Goal: Task Accomplishment & Management: Manage account settings

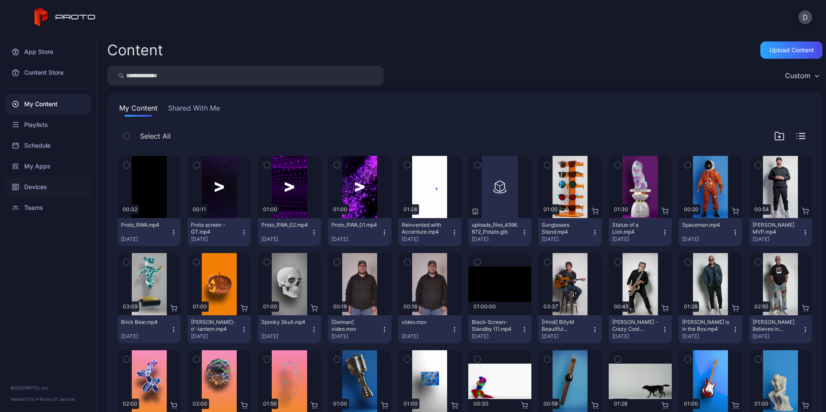
click at [29, 189] on div "Devices" at bounding box center [48, 187] width 86 height 21
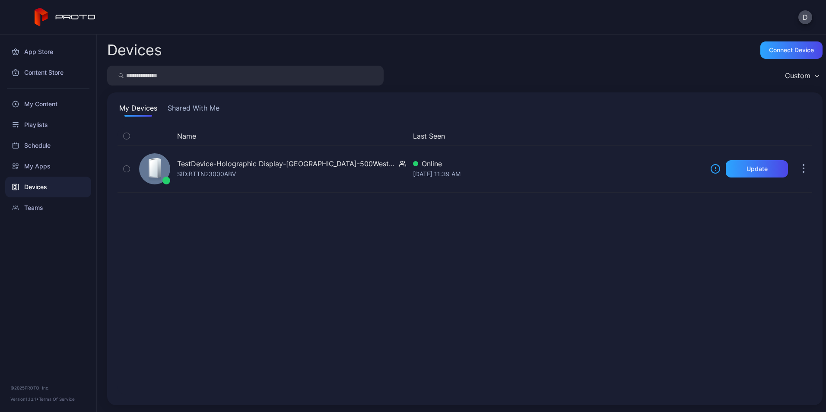
click at [34, 211] on div "Teams" at bounding box center [48, 208] width 86 height 21
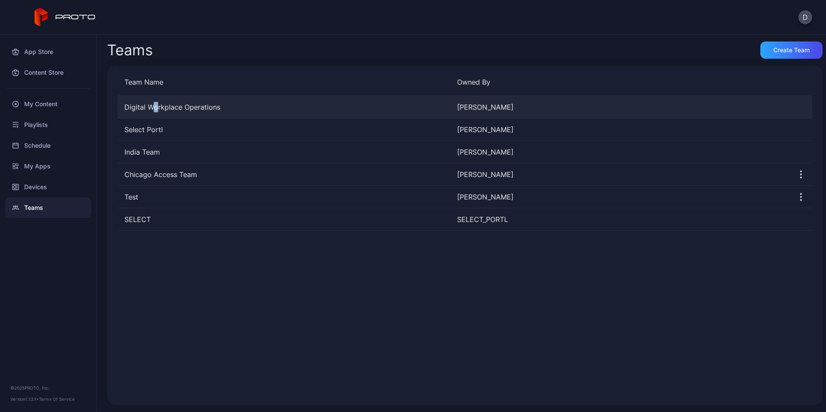
click at [155, 103] on div "Digital Workplace Operations [PERSON_NAME]" at bounding box center [465, 107] width 695 height 22
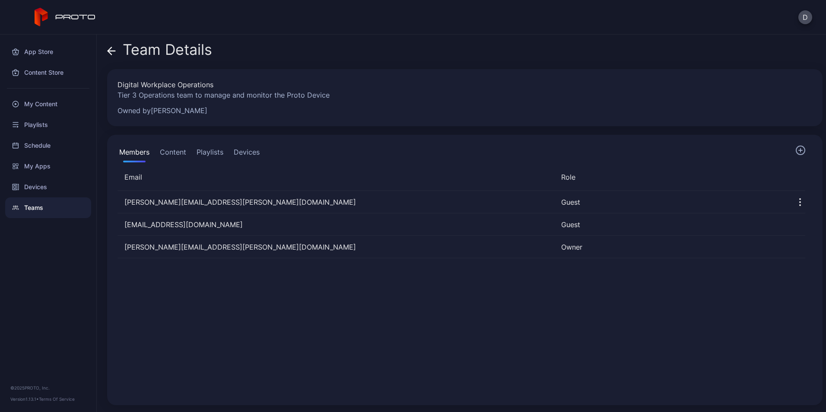
click at [258, 153] on button "Devices" at bounding box center [246, 153] width 29 height 17
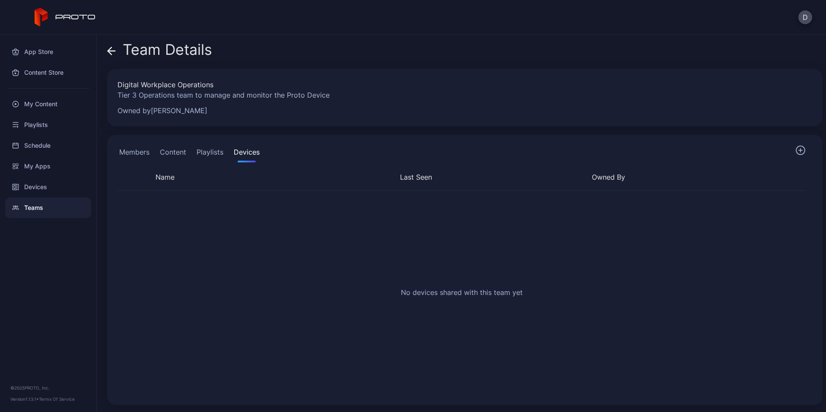
click at [796, 150] on div "Members Content Playlists Devices" at bounding box center [465, 153] width 695 height 17
click at [131, 156] on button "Members" at bounding box center [135, 153] width 34 height 17
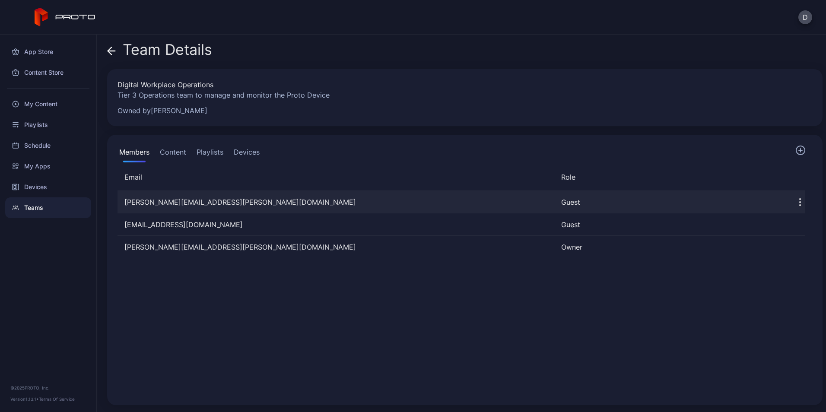
click at [795, 201] on icon "button" at bounding box center [800, 202] width 10 height 10
click at [747, 150] on div "Members Content Playlists Devices" at bounding box center [465, 153] width 695 height 17
click at [245, 154] on button "Devices" at bounding box center [246, 153] width 29 height 17
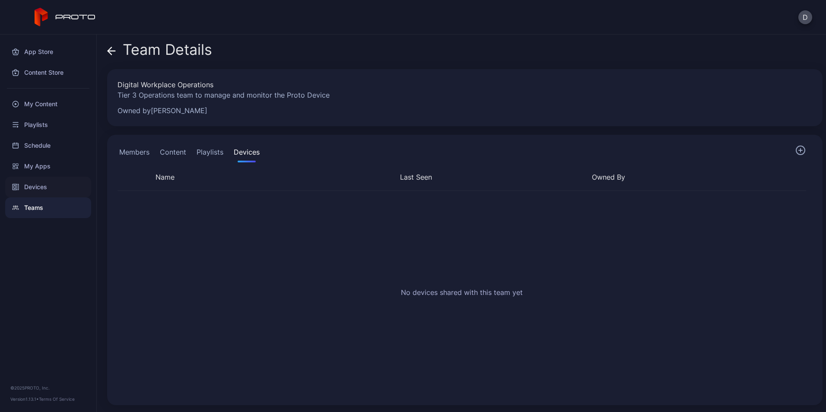
click at [29, 187] on div "Devices" at bounding box center [48, 187] width 86 height 21
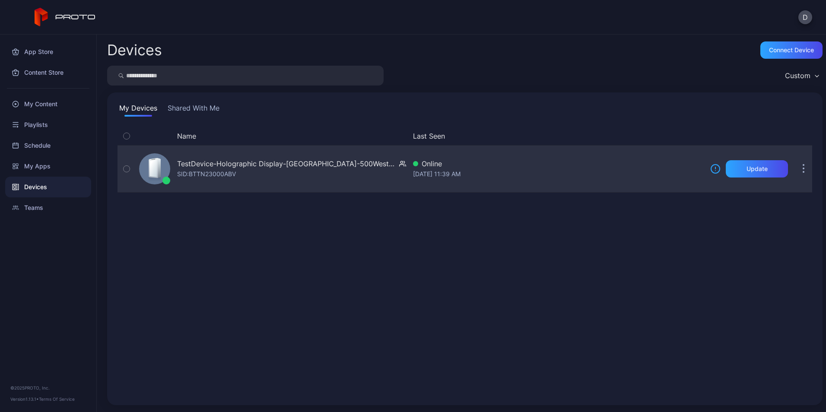
click at [797, 166] on button "button" at bounding box center [803, 168] width 17 height 17
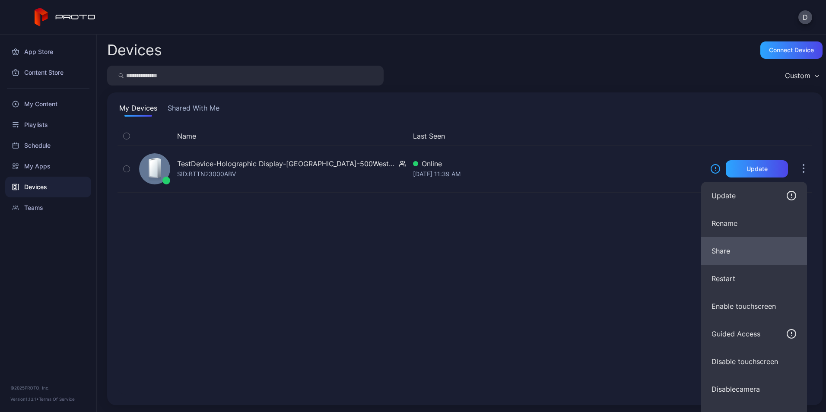
click at [766, 250] on button "Share" at bounding box center [755, 251] width 106 height 28
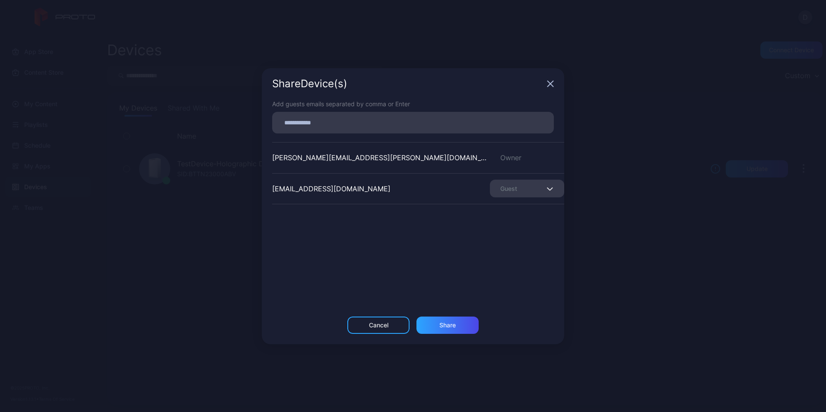
click at [549, 83] on icon "button" at bounding box center [550, 83] width 7 height 7
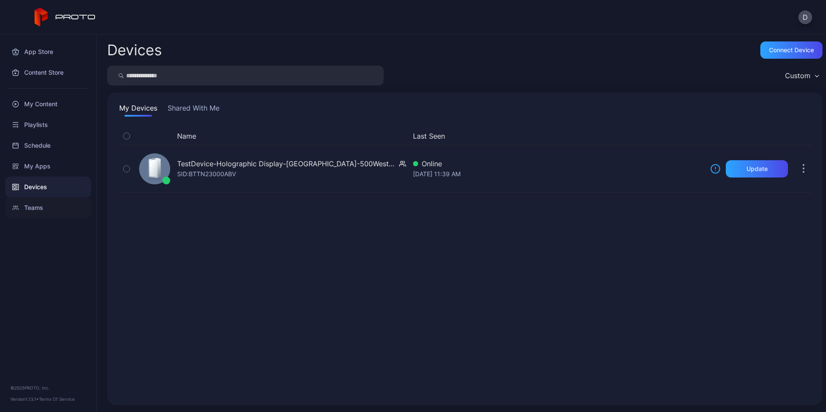
click at [59, 207] on div "Teams" at bounding box center [48, 208] width 86 height 21
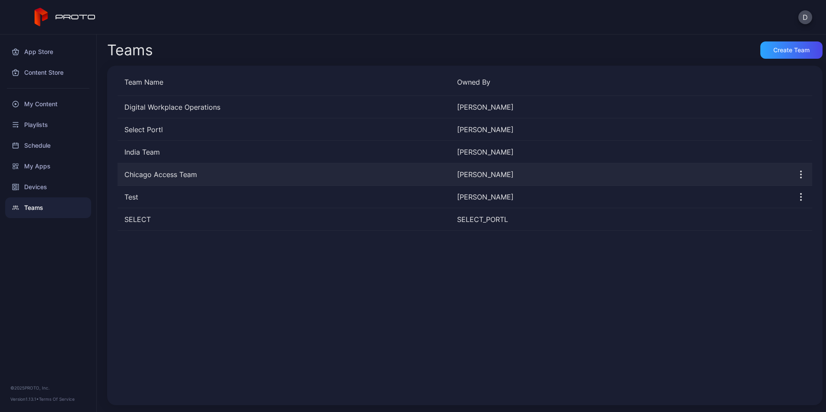
click at [156, 183] on div "Chicago Access Team [PERSON_NAME]" at bounding box center [465, 174] width 695 height 22
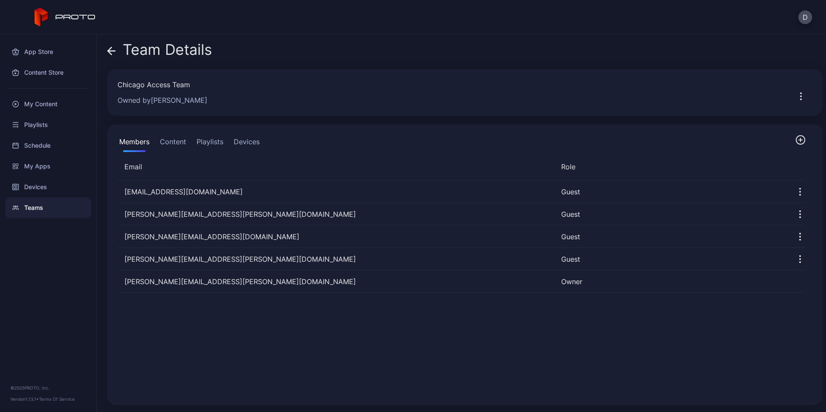
click at [106, 47] on div "Team Details Chicago Access Team Owned by [PERSON_NAME] Members Content Playlis…" at bounding box center [462, 224] width 730 height 378
click at [113, 53] on icon at bounding box center [111, 51] width 9 height 9
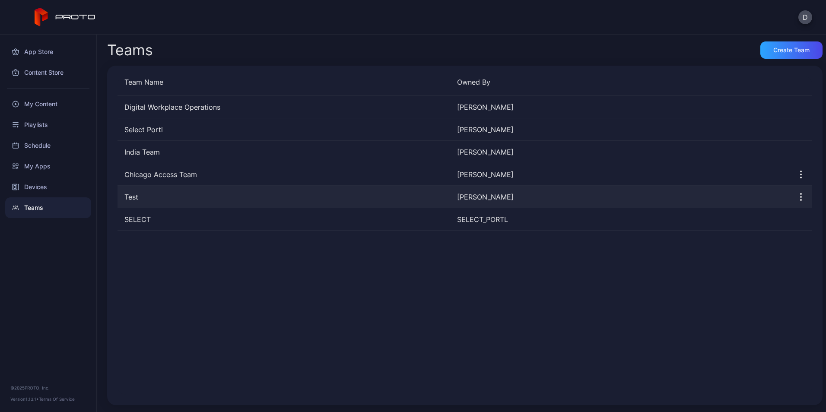
click at [130, 193] on div "Test" at bounding box center [284, 197] width 333 height 10
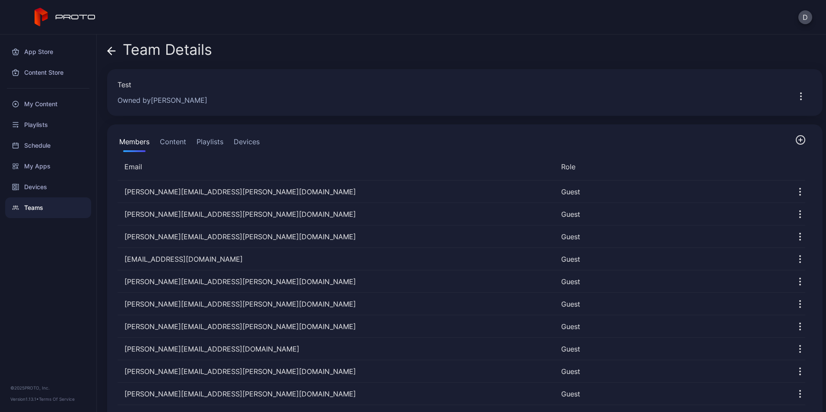
click at [238, 145] on button "Devices" at bounding box center [246, 143] width 29 height 17
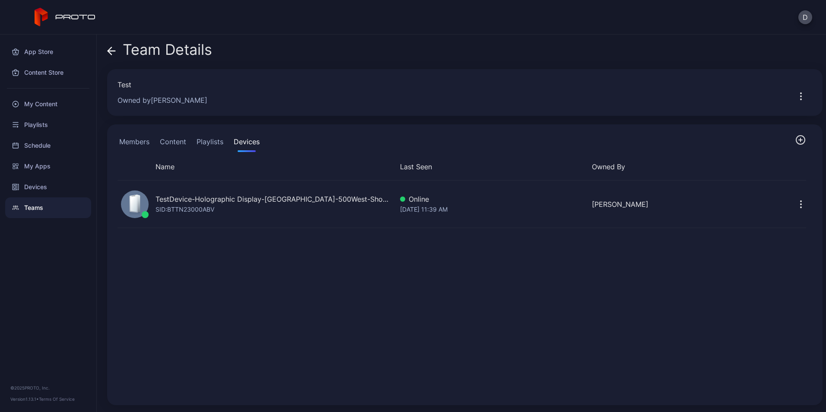
click at [799, 140] on icon "button" at bounding box center [800, 140] width 3 height 0
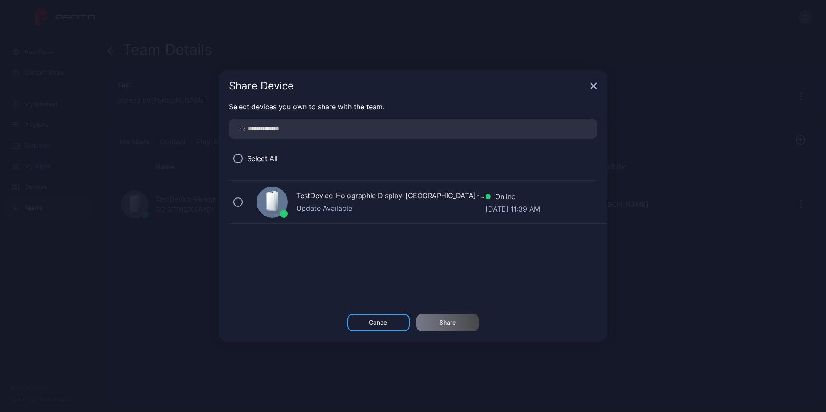
click at [597, 85] on div "Share Device" at bounding box center [413, 85] width 389 height 31
click at [595, 85] on icon "button" at bounding box center [594, 86] width 6 height 6
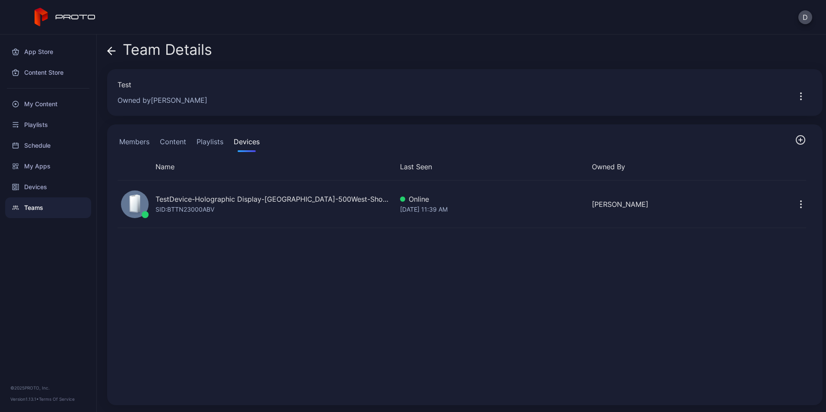
click at [796, 141] on icon "button" at bounding box center [801, 140] width 10 height 10
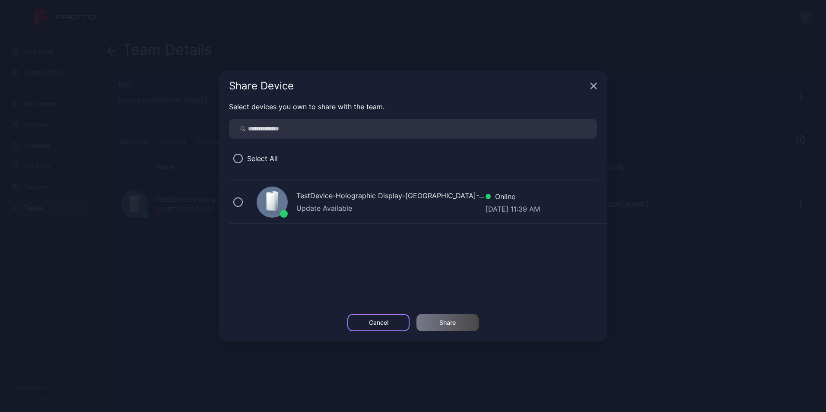
click at [361, 319] on div "Cancel" at bounding box center [379, 322] width 62 height 17
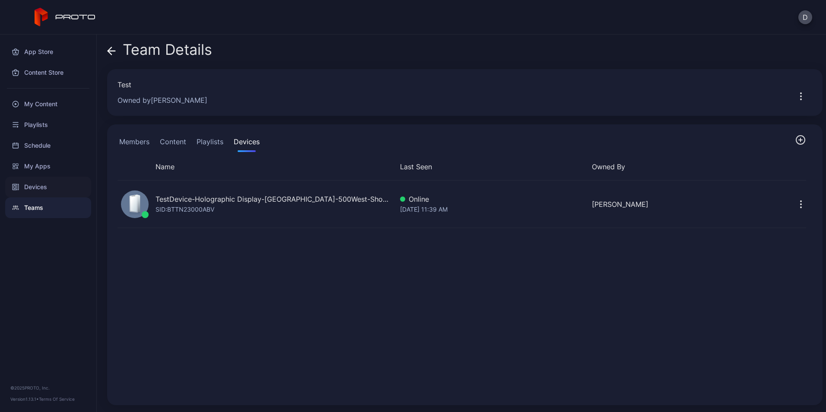
click at [58, 187] on div "Devices" at bounding box center [48, 187] width 86 height 21
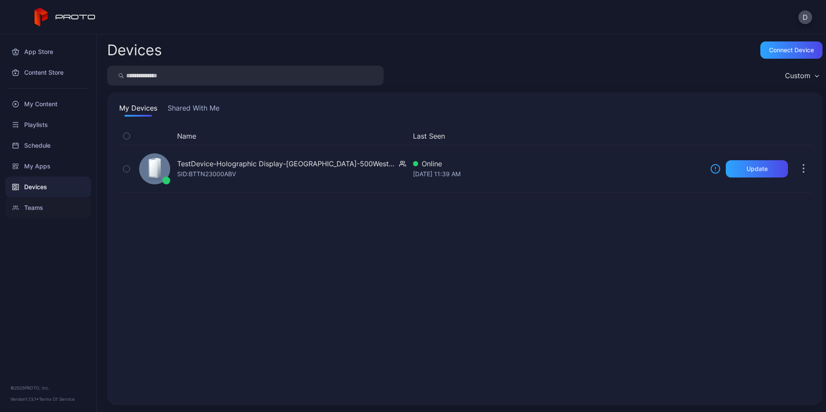
click at [38, 211] on div "Teams" at bounding box center [48, 208] width 86 height 21
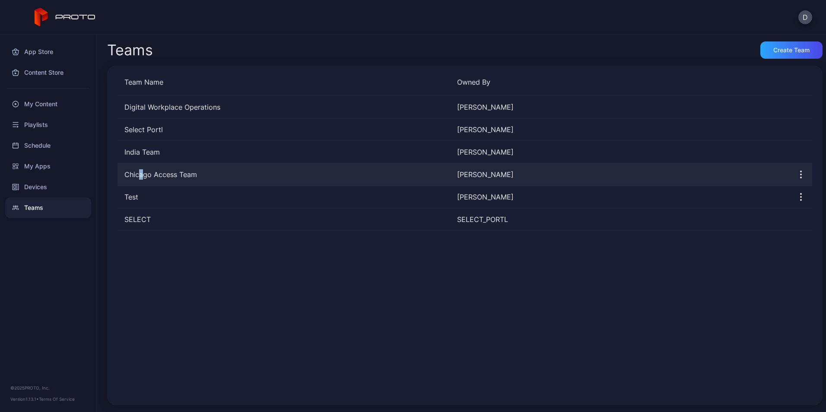
click at [140, 176] on div "Chicago Access Team" at bounding box center [284, 174] width 333 height 10
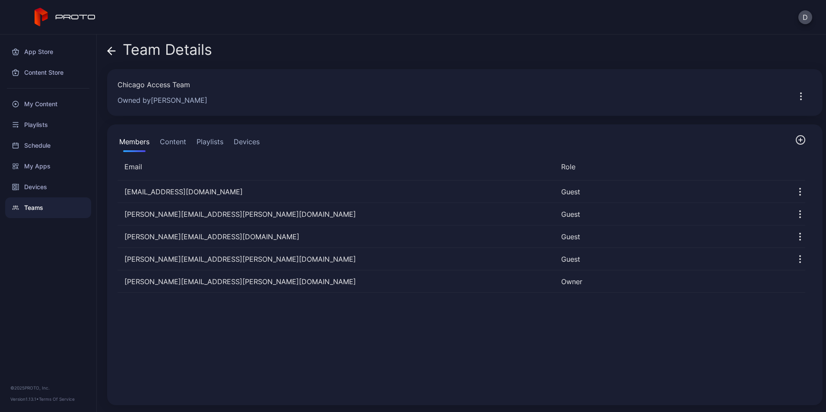
click at [35, 204] on div "Teams" at bounding box center [48, 208] width 86 height 21
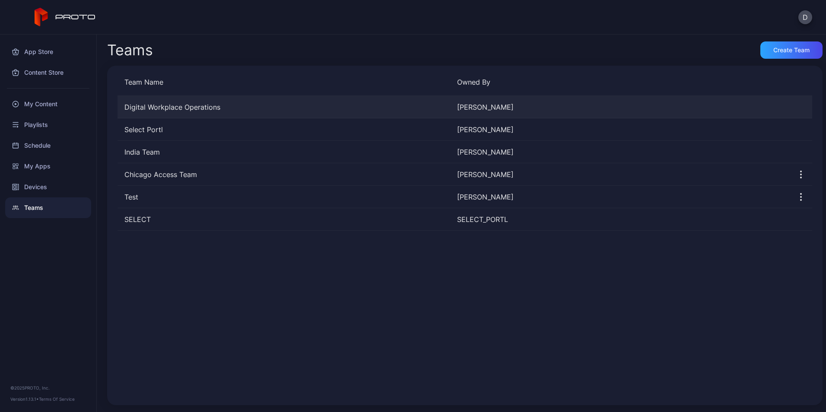
click at [139, 110] on div "Digital Workplace Operations" at bounding box center [284, 107] width 333 height 10
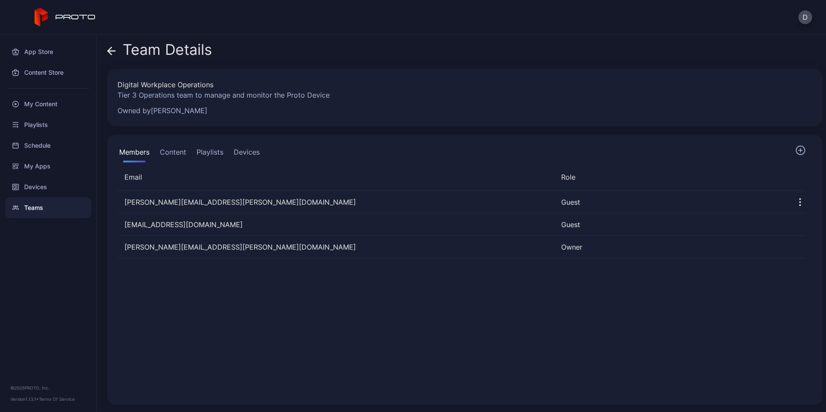
click at [49, 215] on div "Teams" at bounding box center [48, 208] width 86 height 21
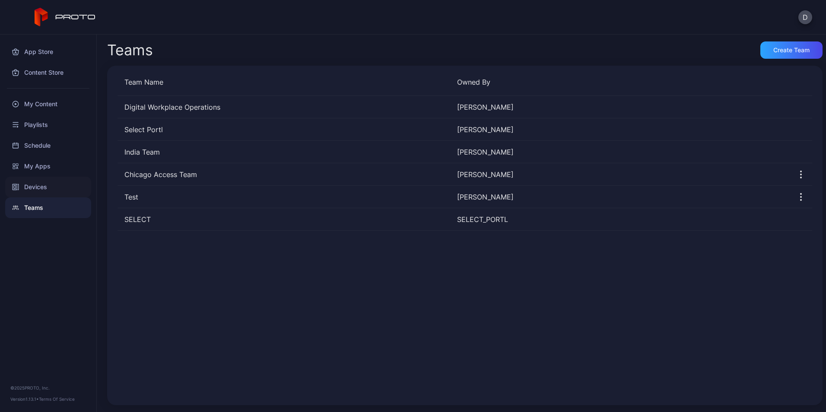
click at [26, 185] on div "Devices" at bounding box center [48, 187] width 86 height 21
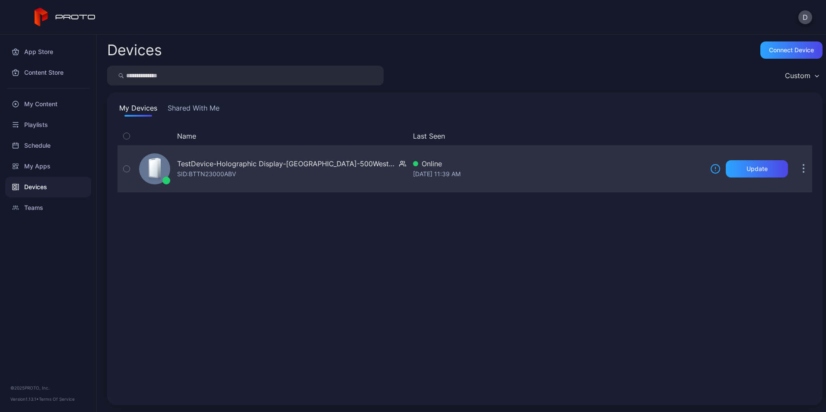
click at [795, 167] on button "button" at bounding box center [803, 168] width 17 height 17
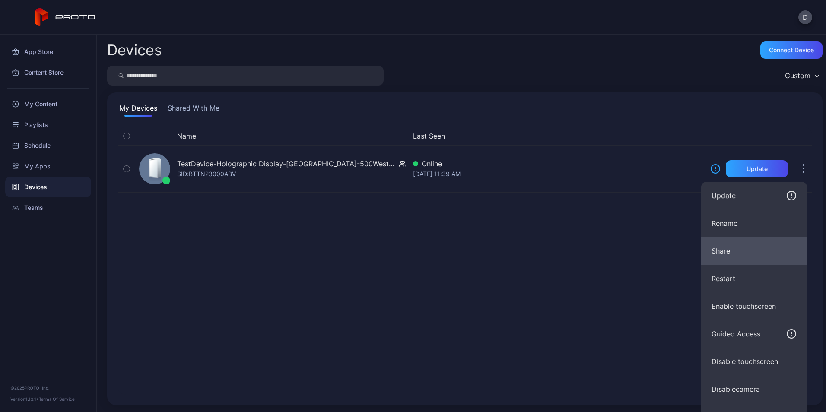
click at [733, 257] on button "Share" at bounding box center [755, 251] width 106 height 28
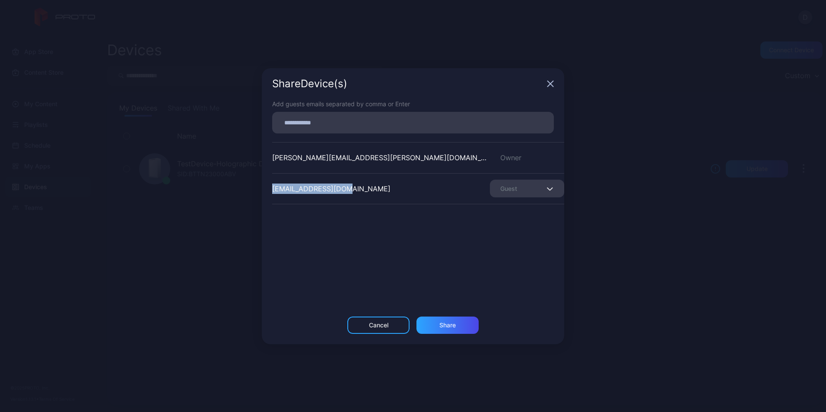
drag, startPoint x: 341, startPoint y: 187, endPoint x: 266, endPoint y: 185, distance: 75.7
click at [266, 185] on div "Add guests emails separated by comma or Enter [PERSON_NAME][EMAIL_ADDRESS][PERS…" at bounding box center [413, 207] width 303 height 217
click at [551, 82] on icon "button" at bounding box center [550, 83] width 7 height 7
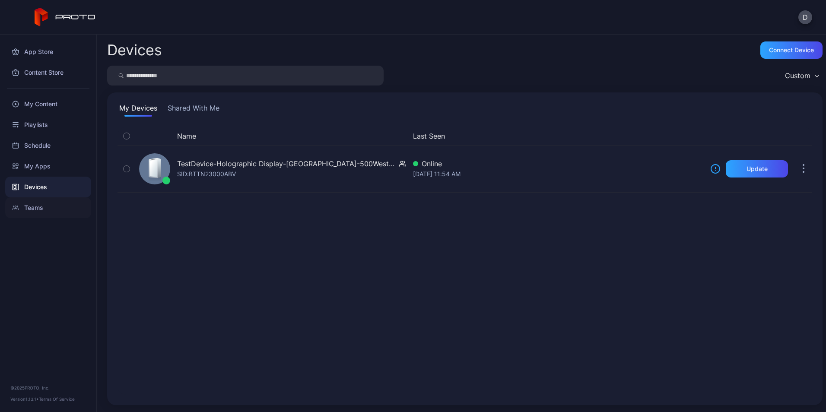
click at [46, 208] on div "Teams" at bounding box center [48, 208] width 86 height 21
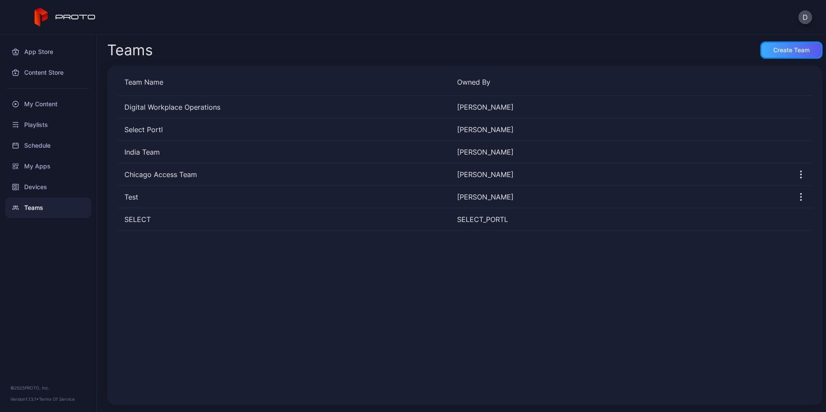
click at [770, 42] on div "Create Team" at bounding box center [792, 49] width 62 height 17
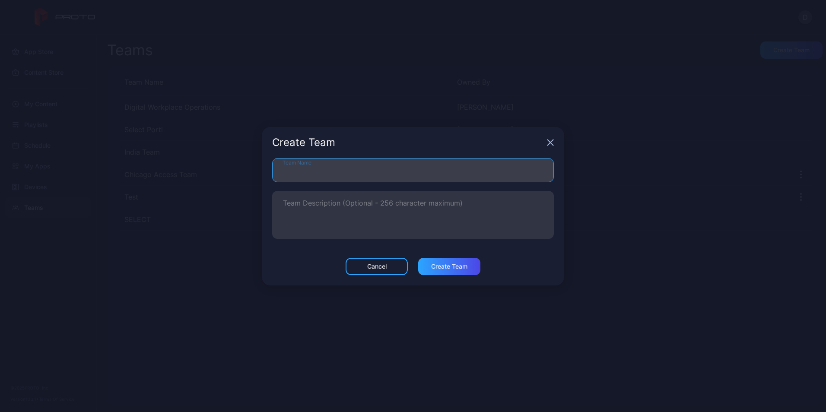
click at [369, 170] on input "Team Name" at bounding box center [413, 170] width 282 height 24
drag, startPoint x: 310, startPoint y: 166, endPoint x: 230, endPoint y: 163, distance: 80.9
click at [230, 163] on div "Create Team ***** Team Name Team Description (Optional - 256 character maximum)…" at bounding box center [413, 206] width 826 height 412
drag, startPoint x: 331, startPoint y: 172, endPoint x: 205, endPoint y: 167, distance: 125.4
click at [205, 167] on div "**********" at bounding box center [413, 206] width 826 height 412
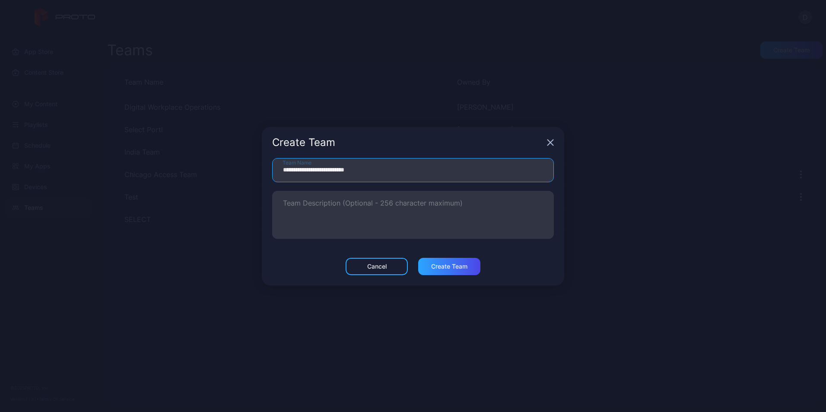
drag, startPoint x: 374, startPoint y: 176, endPoint x: 246, endPoint y: 156, distance: 130.3
click at [249, 158] on div "**********" at bounding box center [413, 206] width 826 height 412
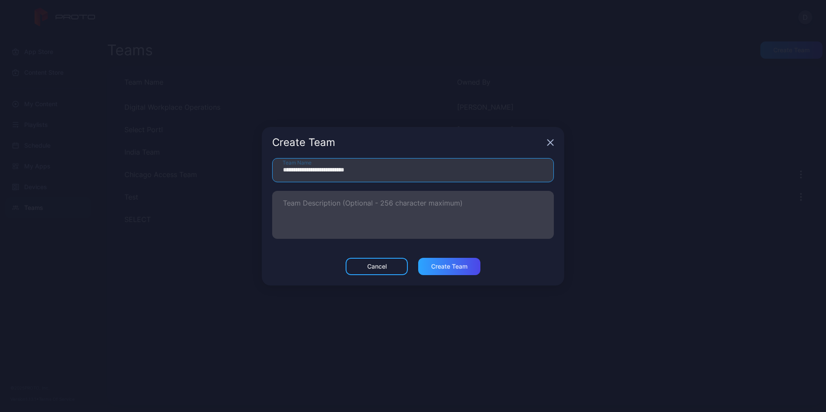
type input "**********"
click at [324, 220] on textarea "Team Description (Optional - 256 character maximum)" at bounding box center [413, 215] width 260 height 30
paste textarea "**********"
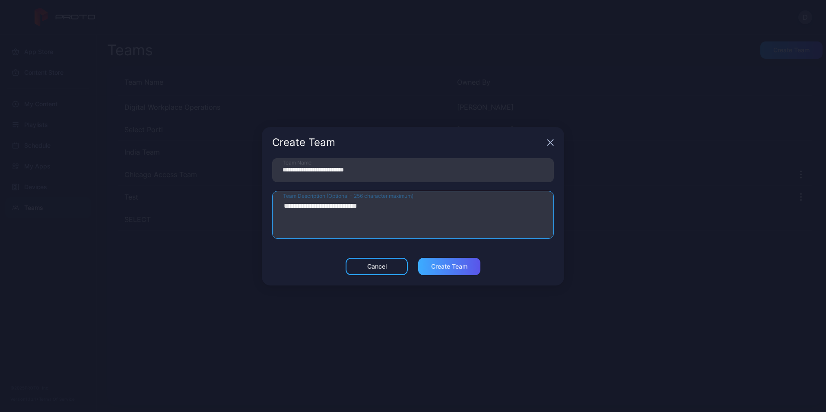
type textarea "**********"
click at [440, 271] on div "Create Team" at bounding box center [449, 266] width 62 height 17
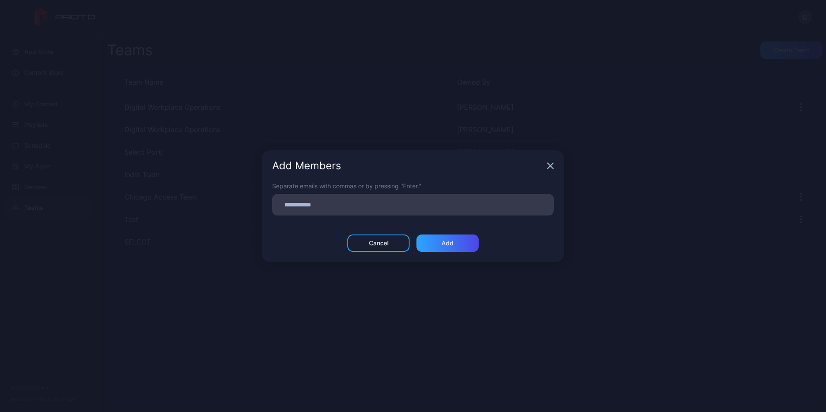
click at [315, 203] on input at bounding box center [413, 204] width 271 height 11
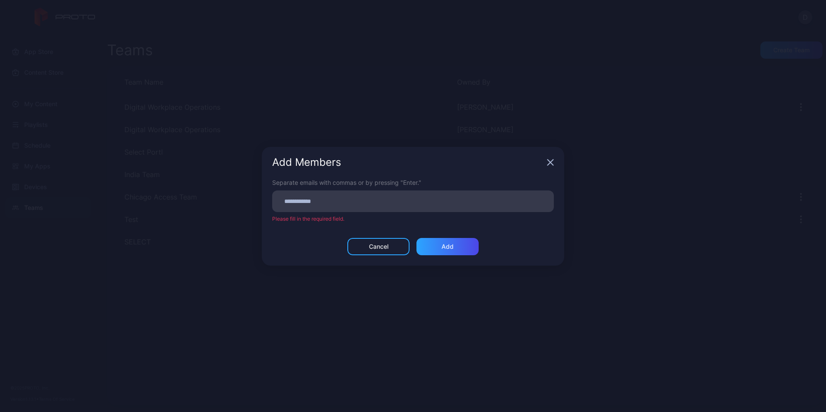
click at [331, 201] on input at bounding box center [413, 201] width 271 height 11
paste input
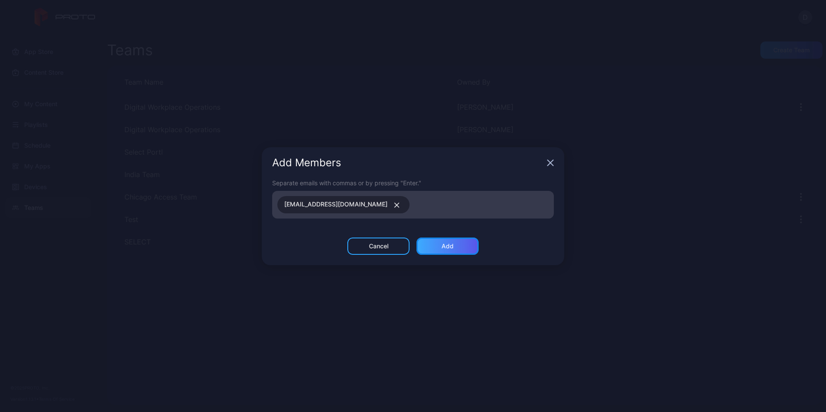
click at [469, 244] on div "Add" at bounding box center [448, 246] width 62 height 17
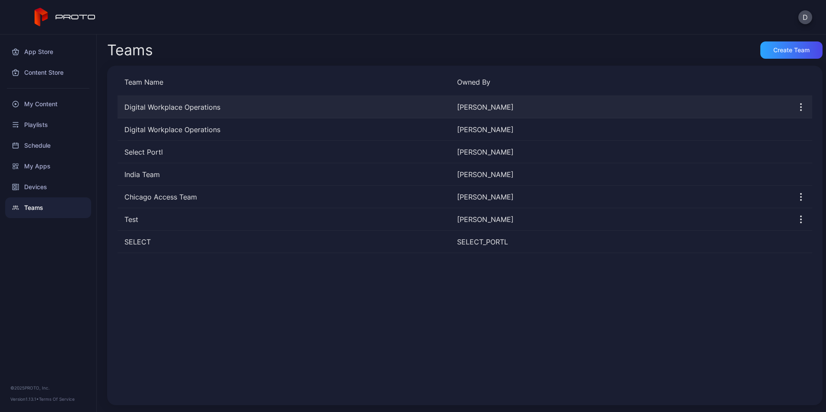
click at [184, 106] on div "Digital Workplace Operations" at bounding box center [284, 107] width 333 height 10
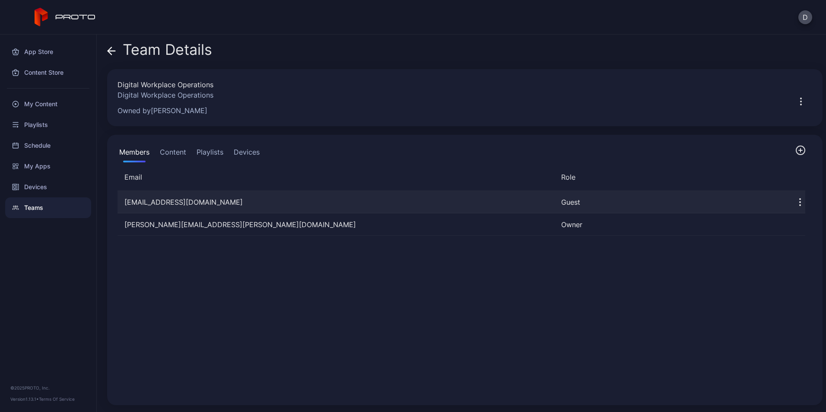
click at [795, 203] on icon "button" at bounding box center [800, 202] width 10 height 10
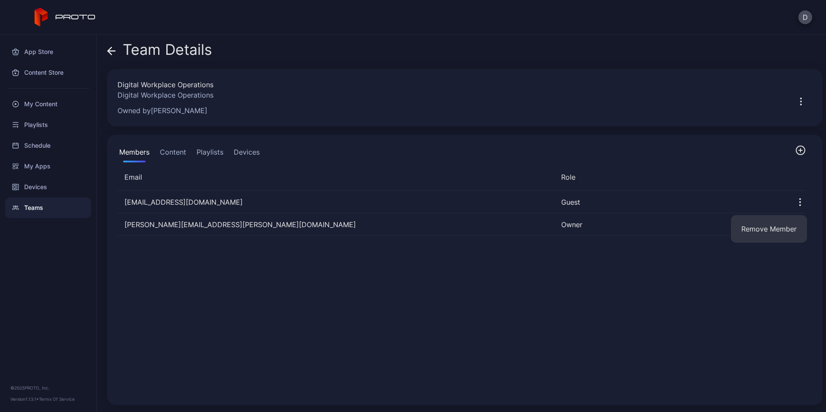
click at [523, 278] on div "[EMAIL_ADDRESS][DOMAIN_NAME] Guest [PERSON_NAME][DOMAIN_NAME][EMAIL_ADDRESS][PE…" at bounding box center [462, 293] width 702 height 218
click at [797, 149] on icon "button" at bounding box center [801, 150] width 9 height 9
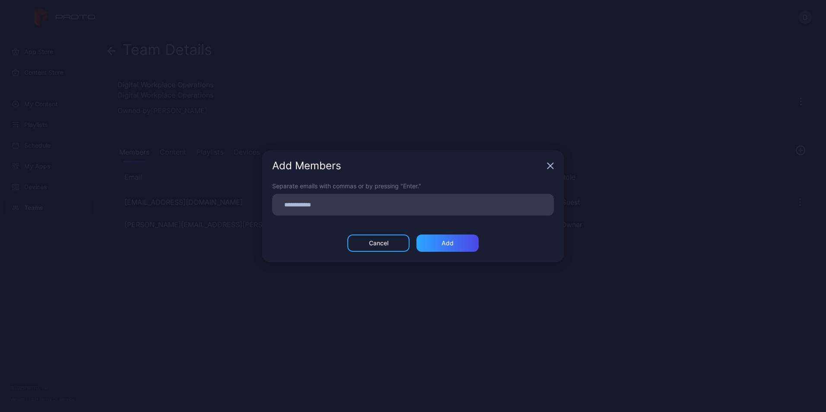
click at [548, 166] on icon "button" at bounding box center [550, 166] width 7 height 7
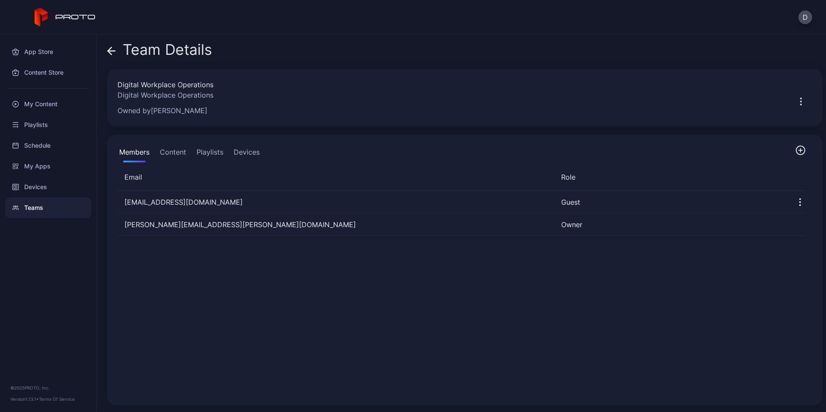
click at [796, 150] on icon "button" at bounding box center [801, 150] width 10 height 10
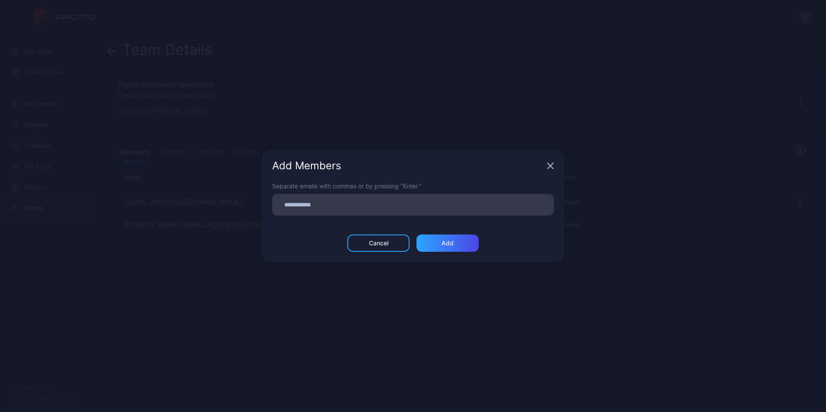
click at [317, 204] on input at bounding box center [413, 204] width 271 height 11
paste input
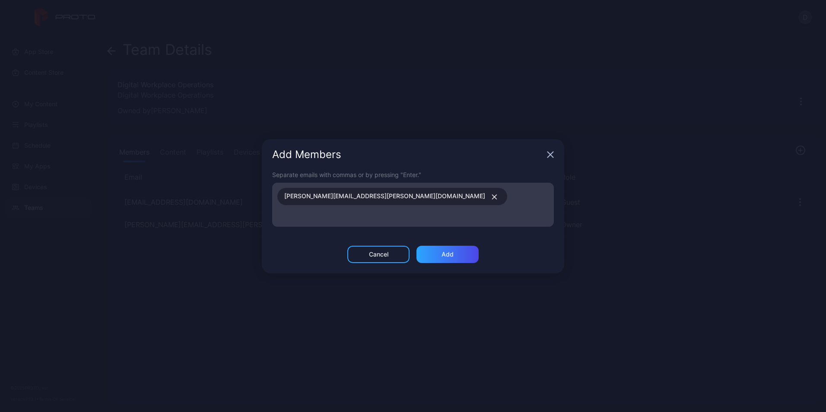
click at [479, 211] on input at bounding box center [413, 216] width 271 height 11
paste input
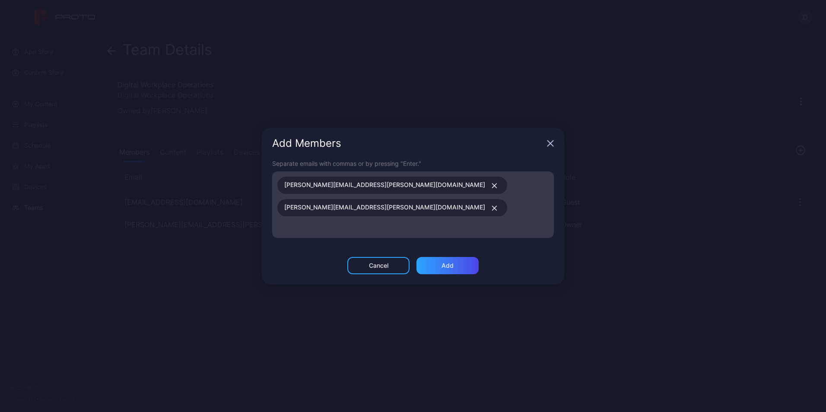
click at [433, 222] on input at bounding box center [413, 227] width 271 height 11
paste input
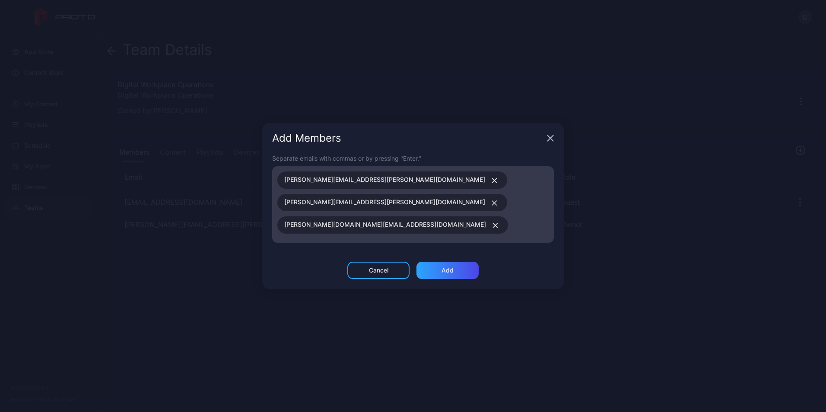
click at [524, 210] on div "[PERSON_NAME][EMAIL_ADDRESS][PERSON_NAME][DOMAIN_NAME] [PERSON_NAME][DOMAIN_NAM…" at bounding box center [416, 204] width 277 height 71
click at [377, 239] on input at bounding box center [413, 244] width 271 height 11
paste input
click at [418, 262] on input at bounding box center [413, 267] width 271 height 11
paste input
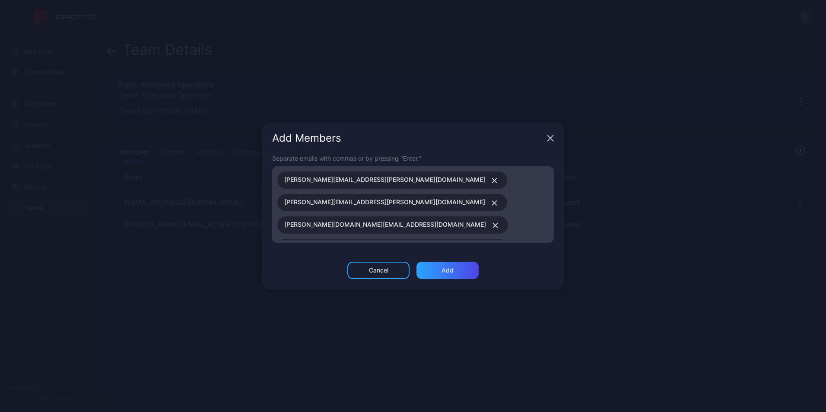
scroll to position [8, 0]
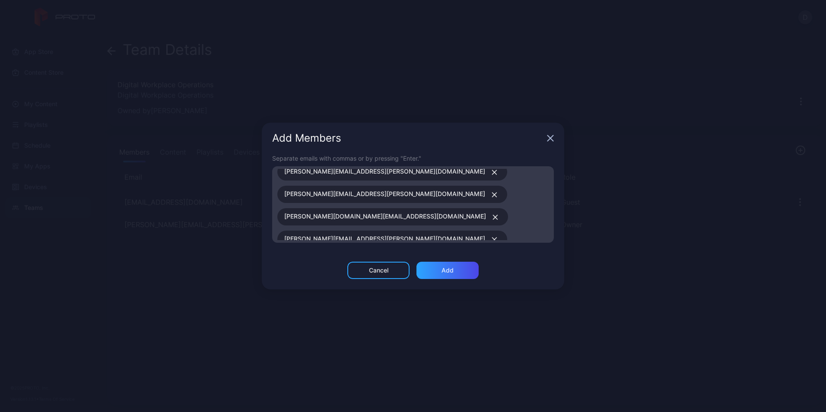
click at [381, 228] on div "[PERSON_NAME][EMAIL_ADDRESS][PERSON_NAME][DOMAIN_NAME] [PERSON_NAME][DOMAIN_NAM…" at bounding box center [416, 204] width 277 height 71
click at [464, 256] on input at bounding box center [506, 261] width 85 height 11
paste input
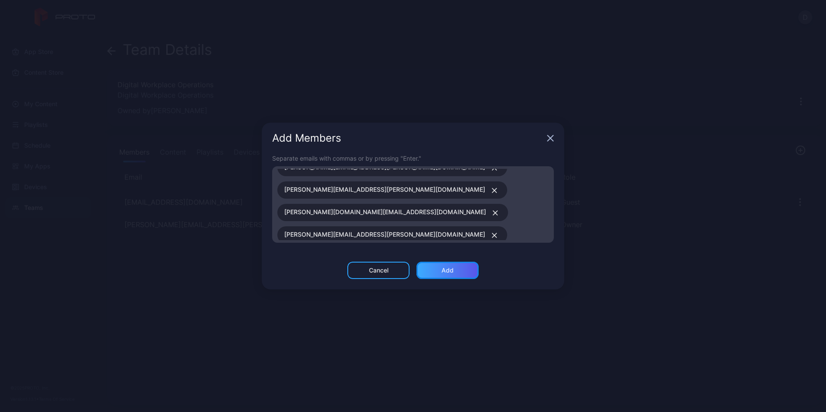
click at [424, 268] on div "Add" at bounding box center [448, 270] width 62 height 17
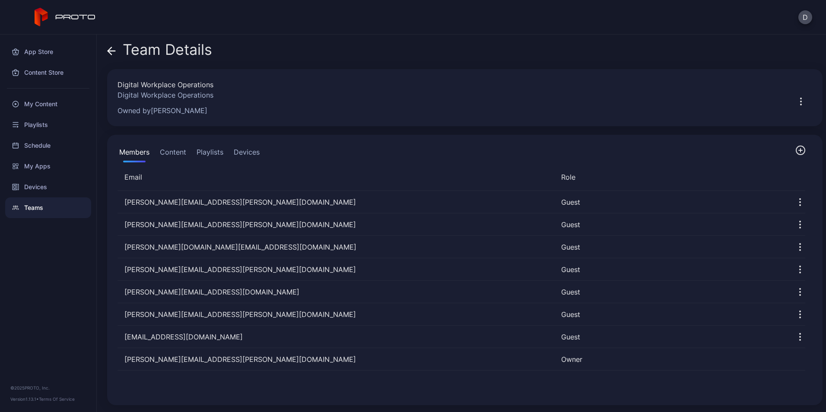
click at [260, 153] on button "Devices" at bounding box center [246, 153] width 29 height 17
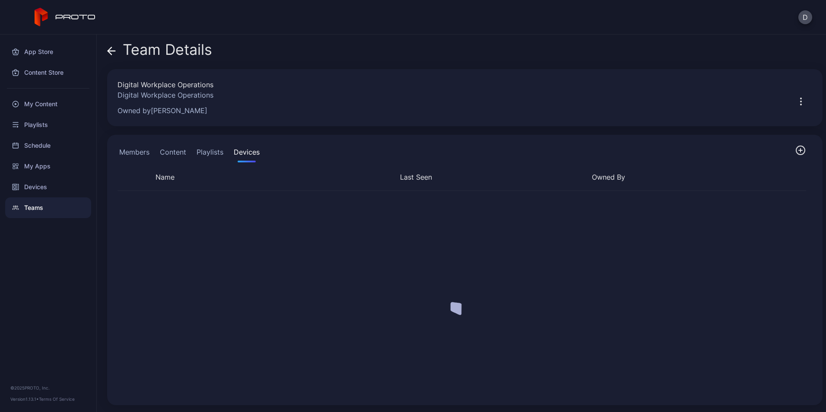
click at [260, 153] on button "Devices" at bounding box center [246, 153] width 29 height 17
click at [799, 150] on icon "button" at bounding box center [800, 150] width 3 height 0
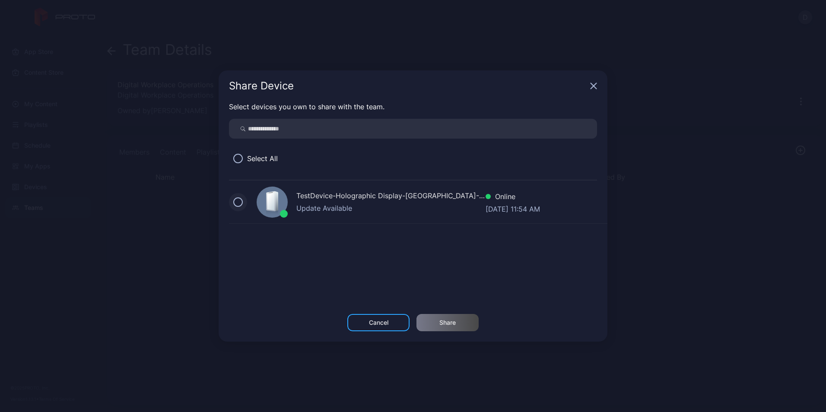
click at [236, 205] on button at bounding box center [238, 203] width 10 height 10
click at [450, 320] on div "Share" at bounding box center [448, 322] width 16 height 7
click at [450, 320] on button "Share" at bounding box center [448, 322] width 62 height 17
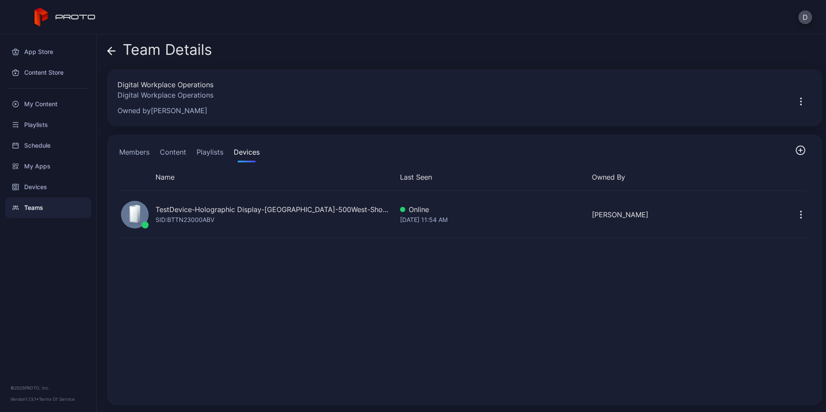
click at [140, 152] on button "Members" at bounding box center [135, 153] width 34 height 17
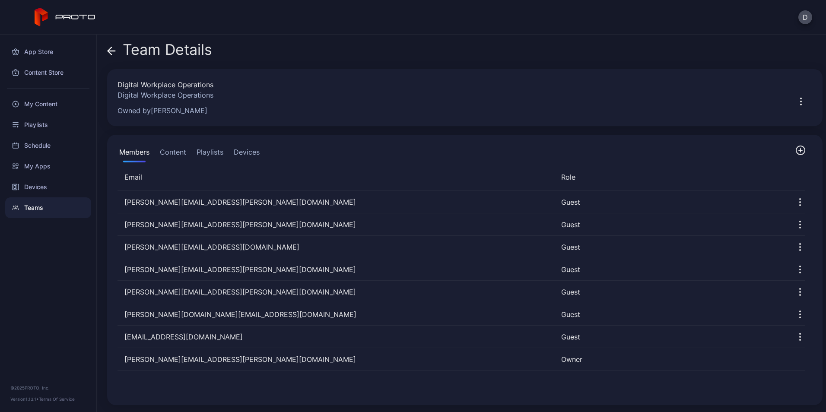
drag, startPoint x: 248, startPoint y: 152, endPoint x: 259, endPoint y: 166, distance: 17.8
click at [248, 153] on button "Devices" at bounding box center [246, 153] width 29 height 17
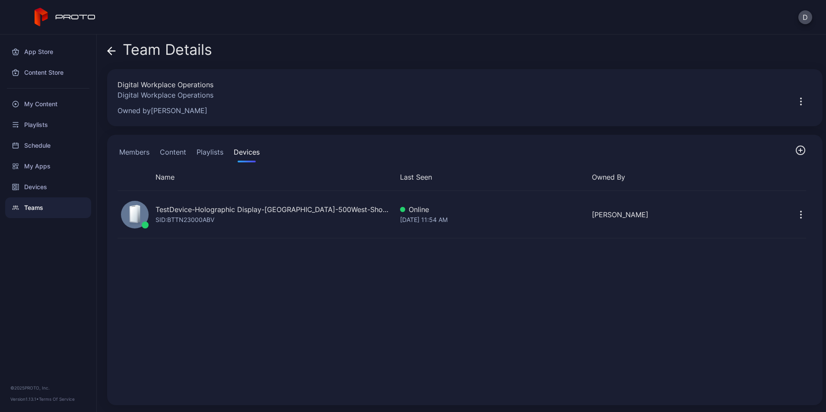
click at [796, 214] on icon "button" at bounding box center [801, 215] width 10 height 10
click at [518, 319] on div "TestDevice-Holographic Display-[GEOGRAPHIC_DATA]-500West-Showcase SID: BTTN2300…" at bounding box center [462, 296] width 703 height 224
click at [181, 150] on button "Content" at bounding box center [173, 153] width 30 height 17
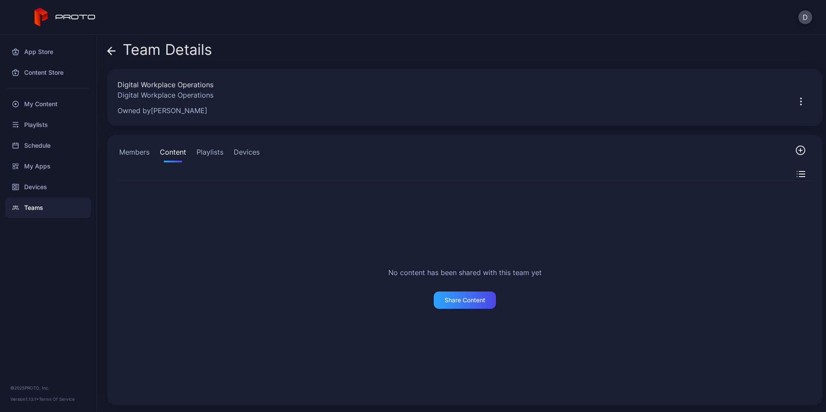
click at [211, 149] on button "Playlists" at bounding box center [210, 153] width 30 height 17
